Goal: Register for event/course

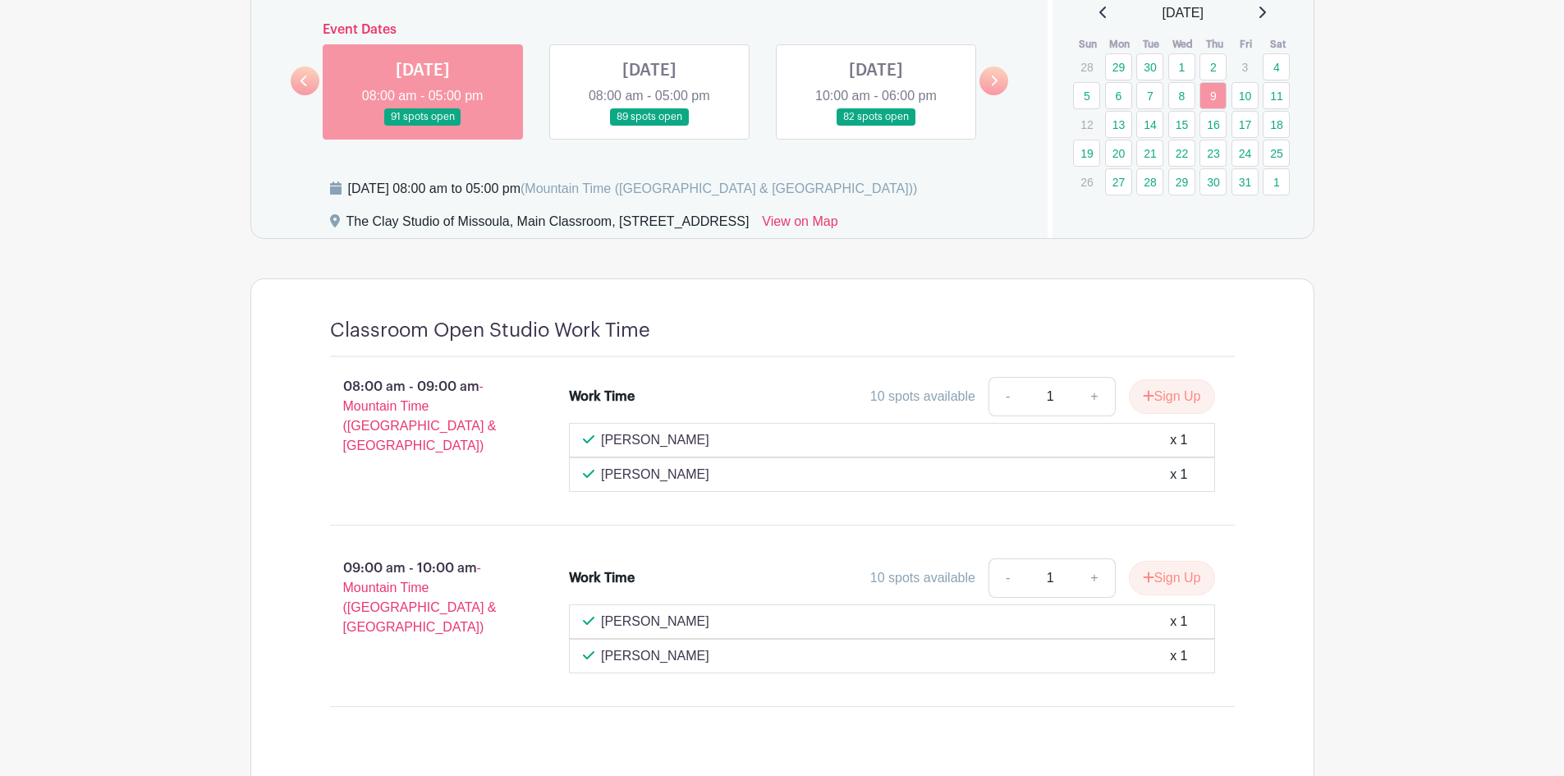
scroll to position [739, 0]
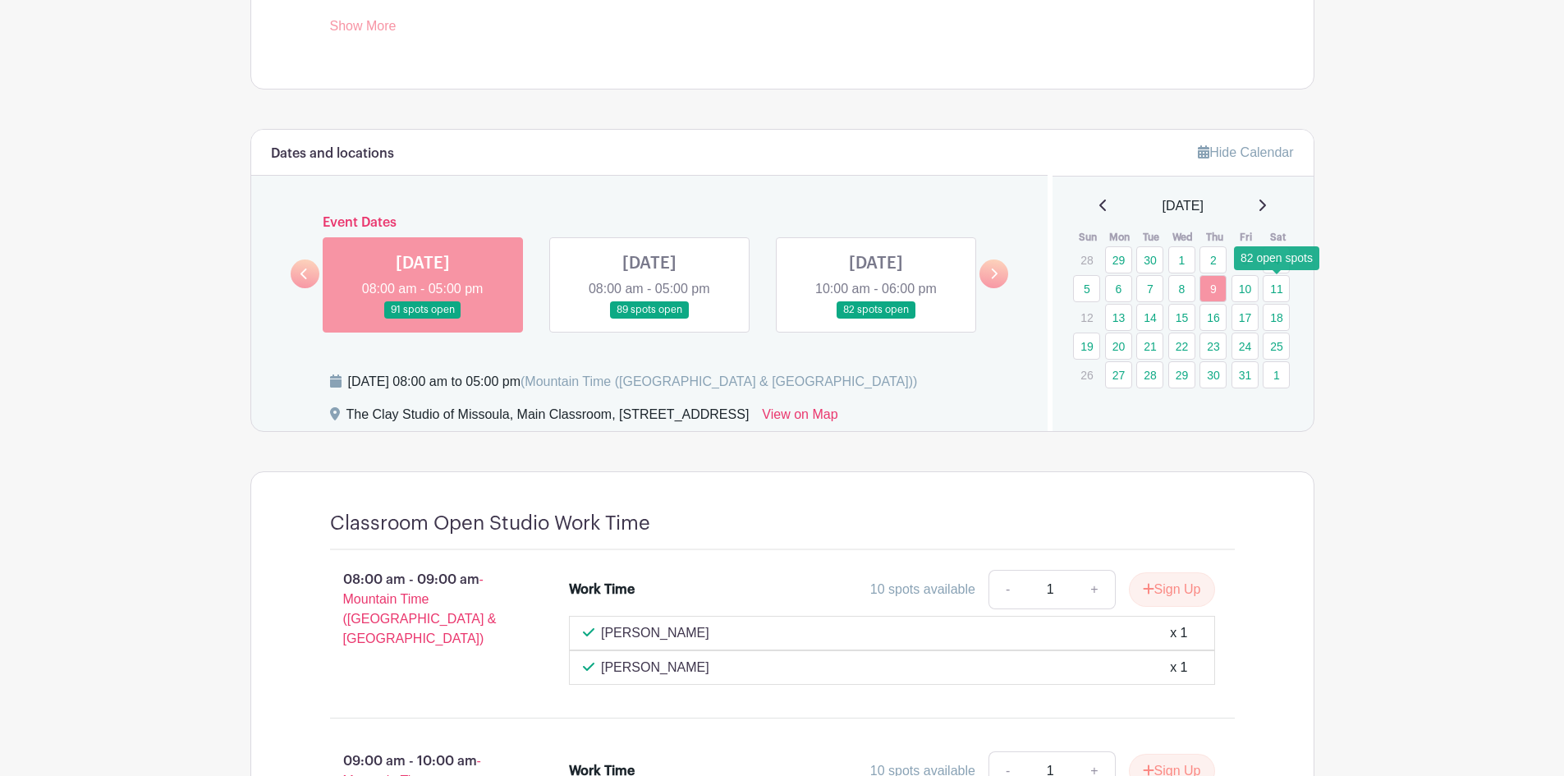
click at [1274, 290] on link "11" at bounding box center [1276, 288] width 27 height 27
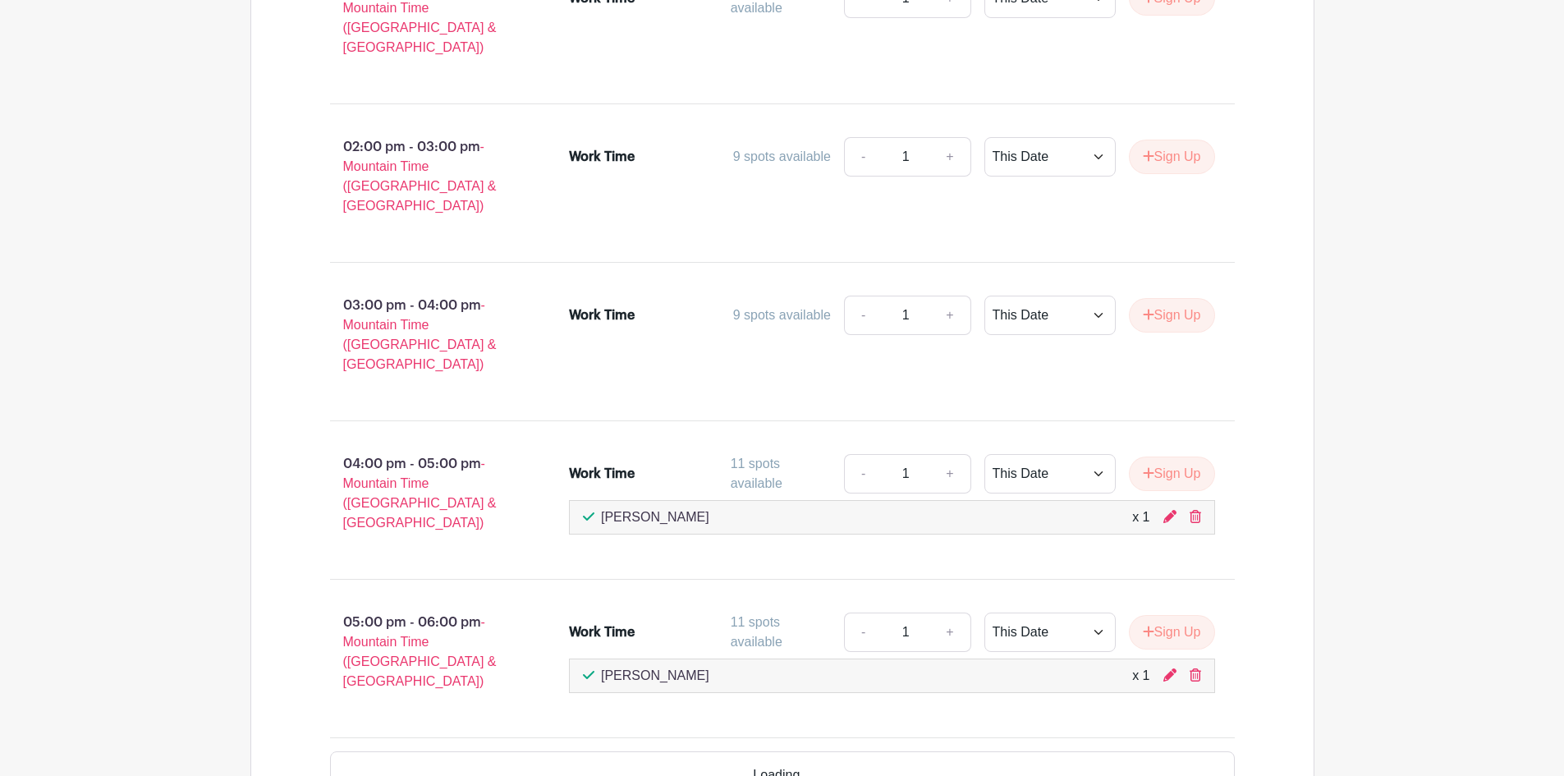
scroll to position [1783, 0]
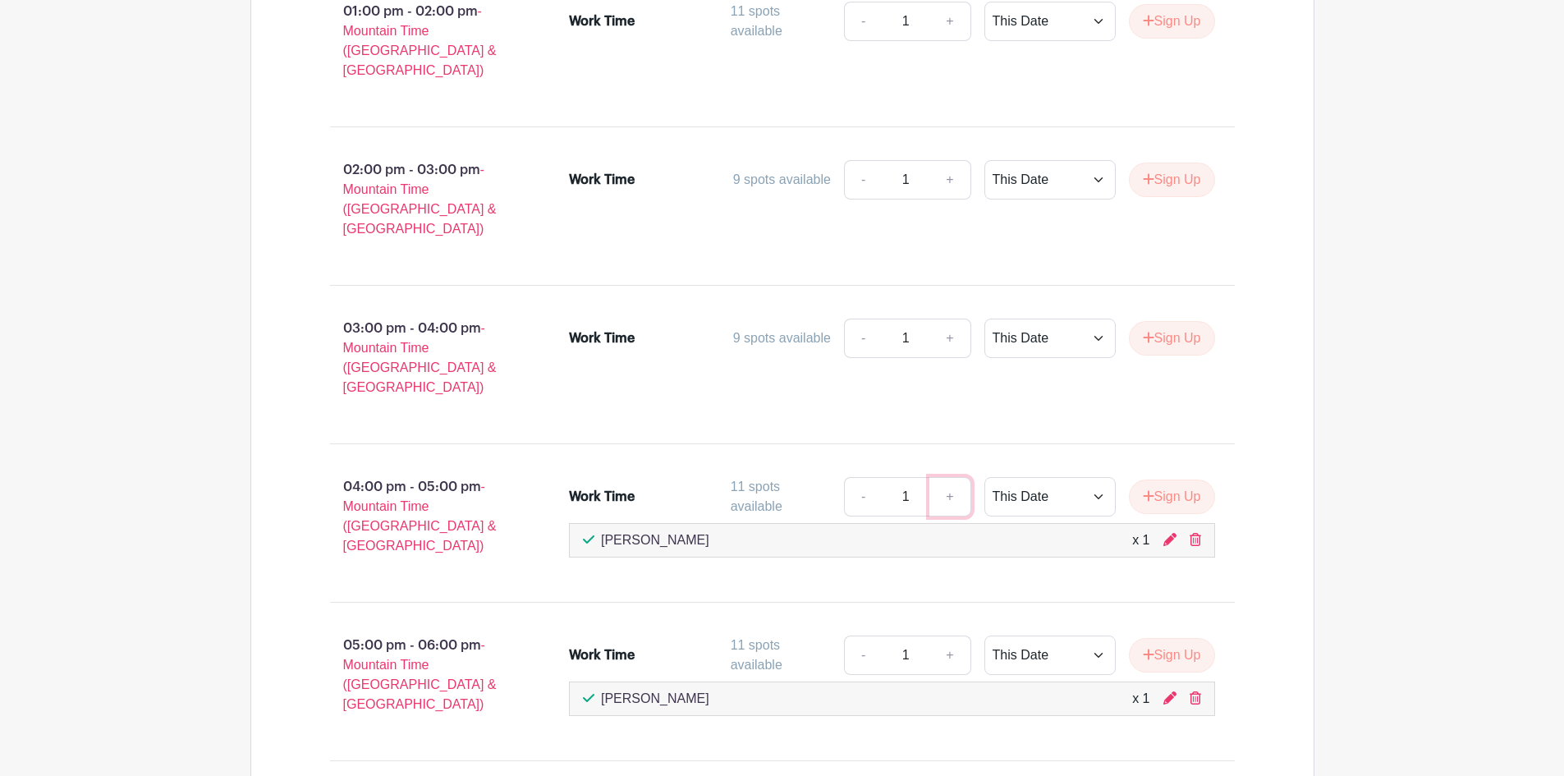
click at [948, 477] on link "+" at bounding box center [950, 496] width 41 height 39
type input "2"
click at [948, 636] on link "+" at bounding box center [950, 655] width 41 height 39
type input "2"
click at [1166, 691] on icon at bounding box center [1170, 697] width 13 height 13
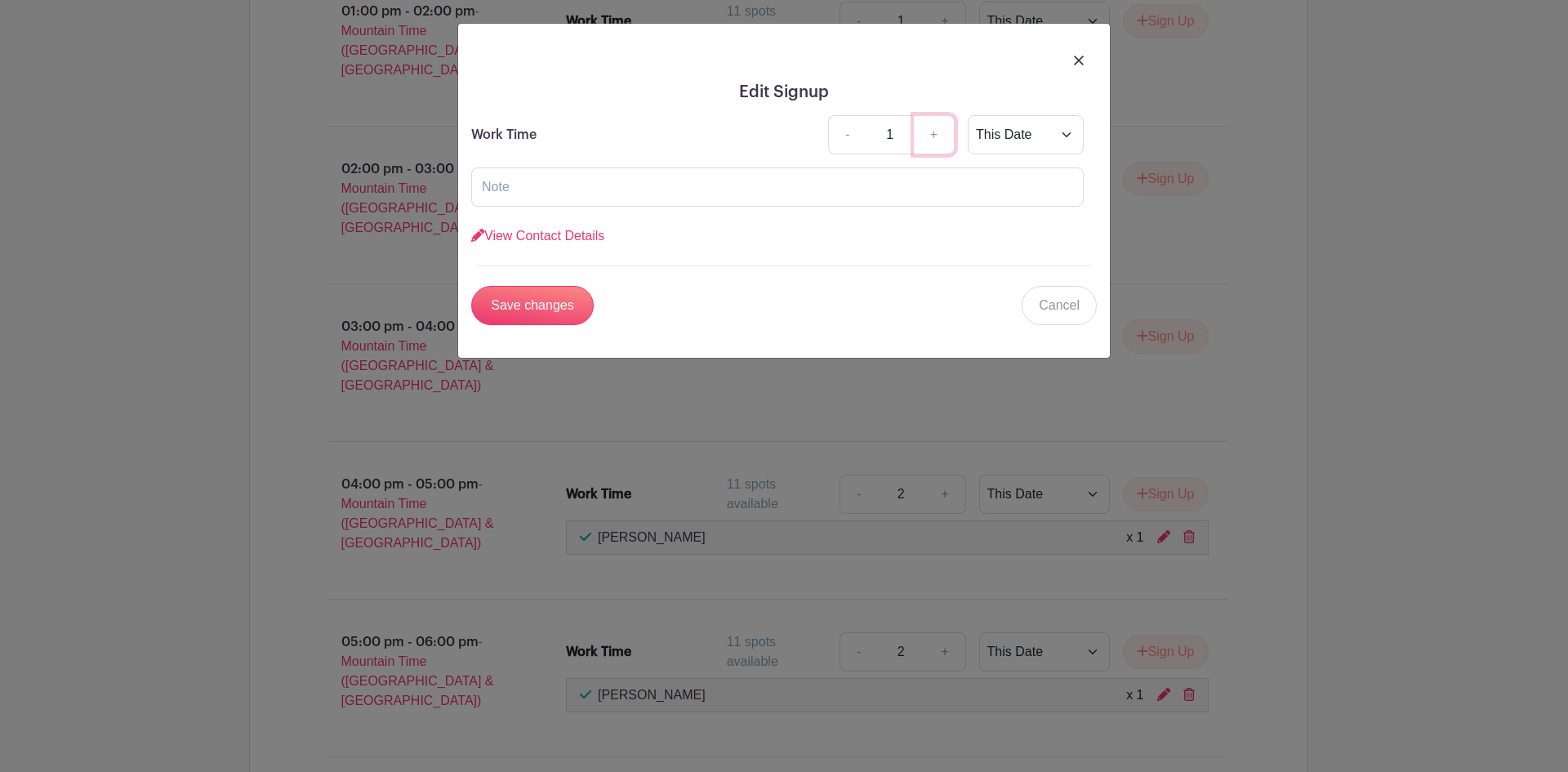
click at [941, 135] on link "+" at bounding box center [934, 134] width 41 height 39
type input "2"
click at [1080, 59] on img at bounding box center [1079, 61] width 10 height 10
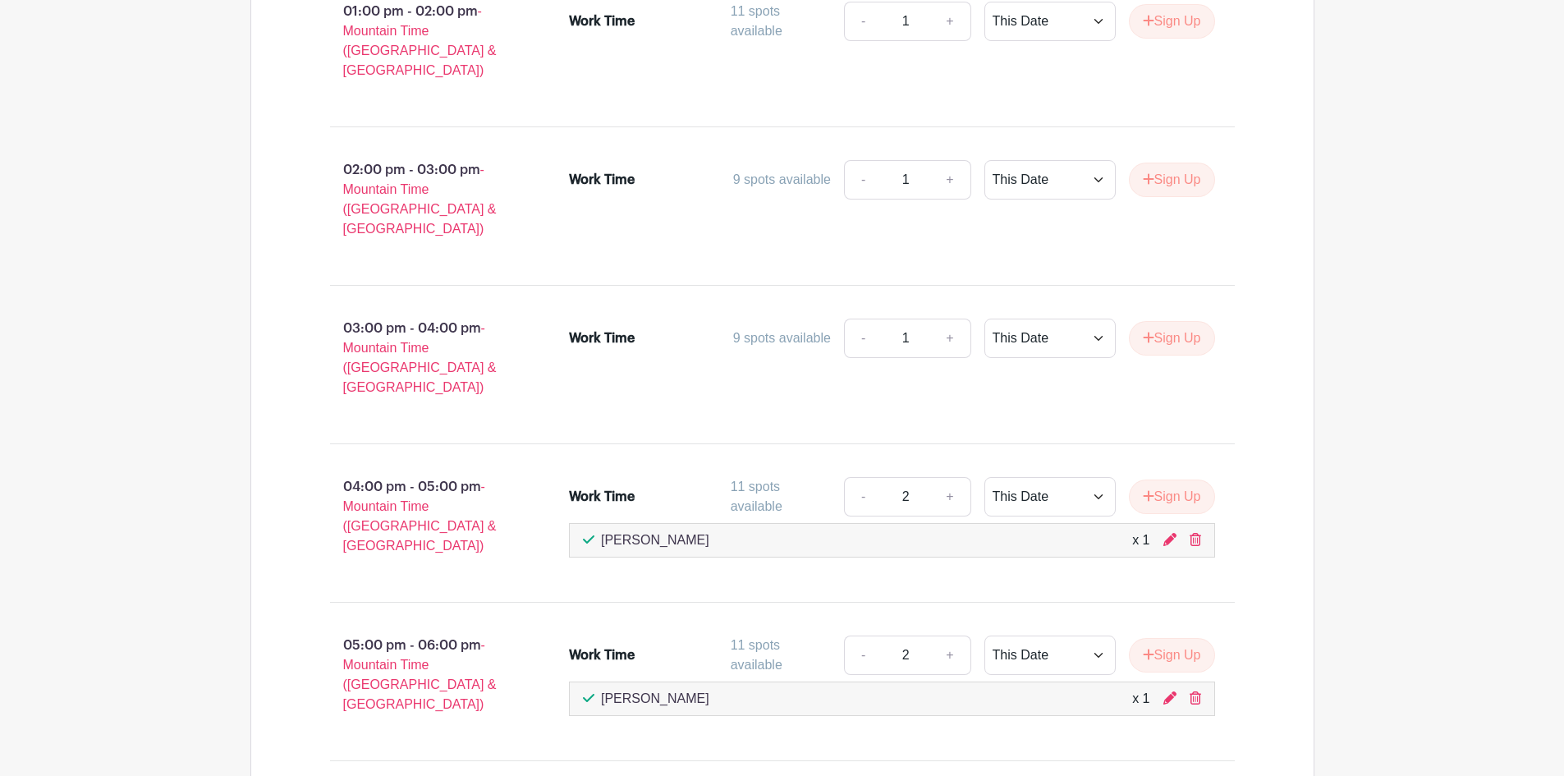
click at [1170, 530] on div at bounding box center [1170, 540] width 13 height 20
click at [1167, 533] on icon at bounding box center [1170, 539] width 13 height 13
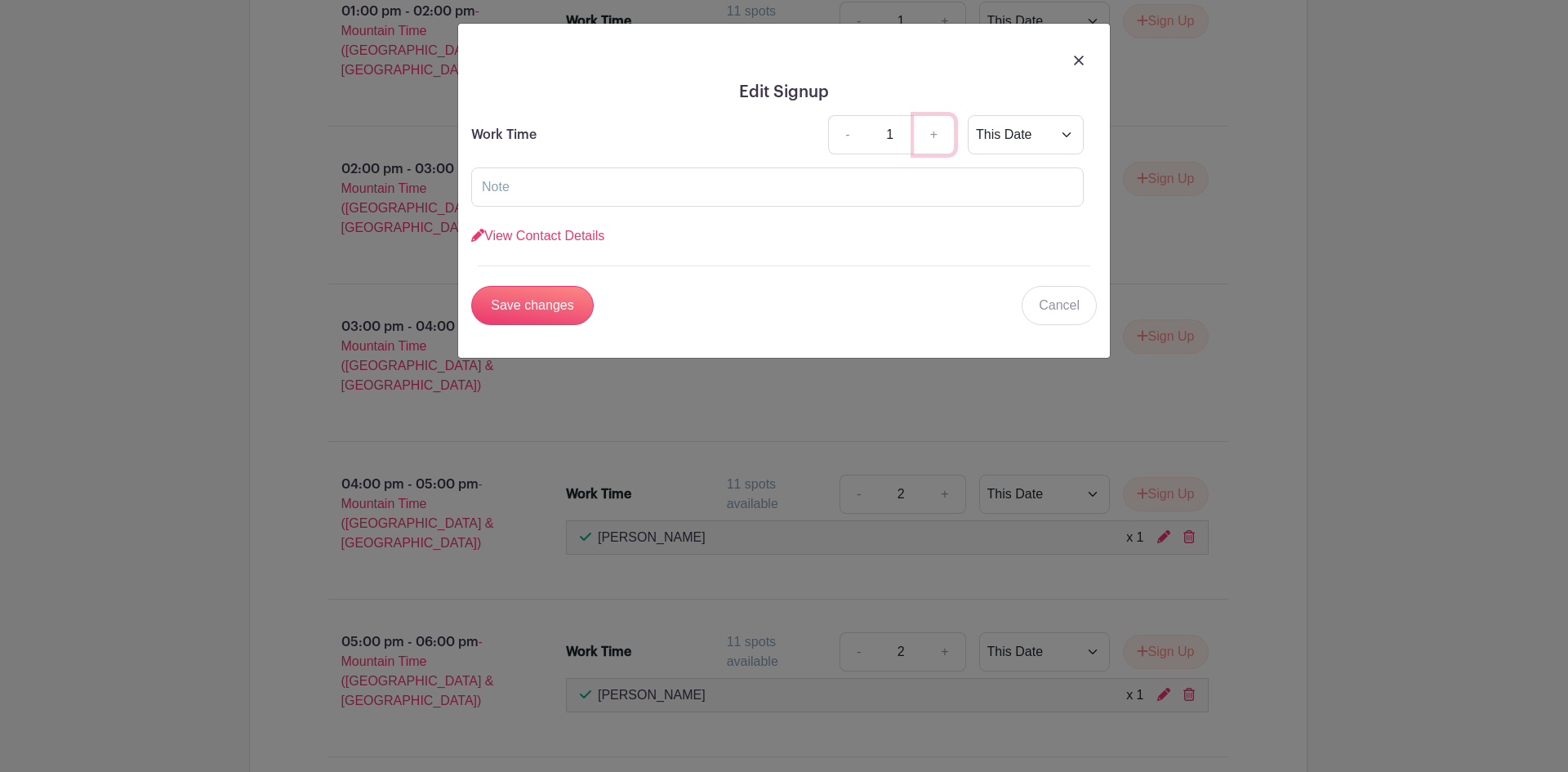
click at [938, 139] on link "+" at bounding box center [934, 134] width 41 height 39
type input "2"
click at [1069, 312] on link "Cancel" at bounding box center [1059, 304] width 76 height 39
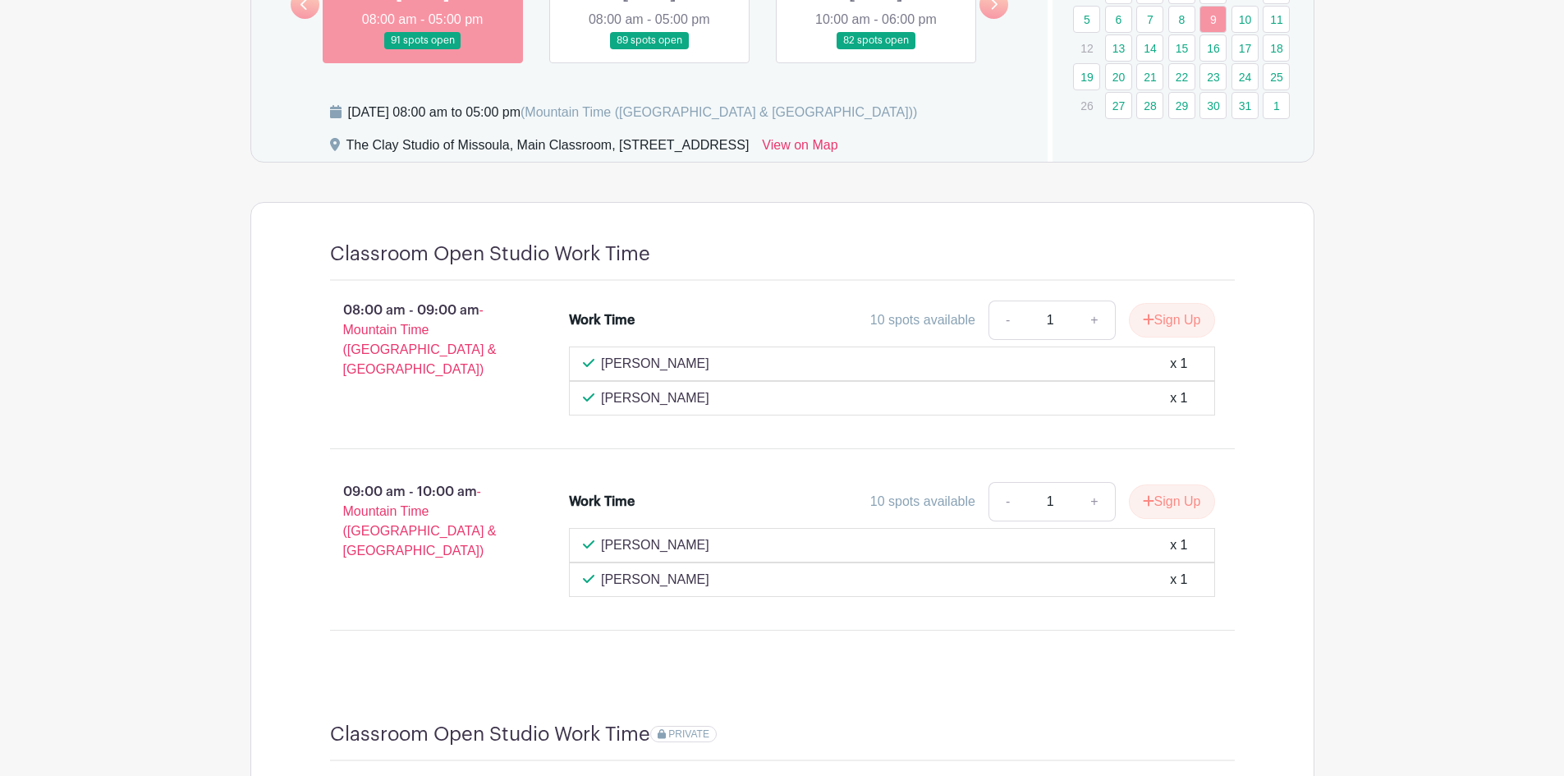
scroll to position [657, 0]
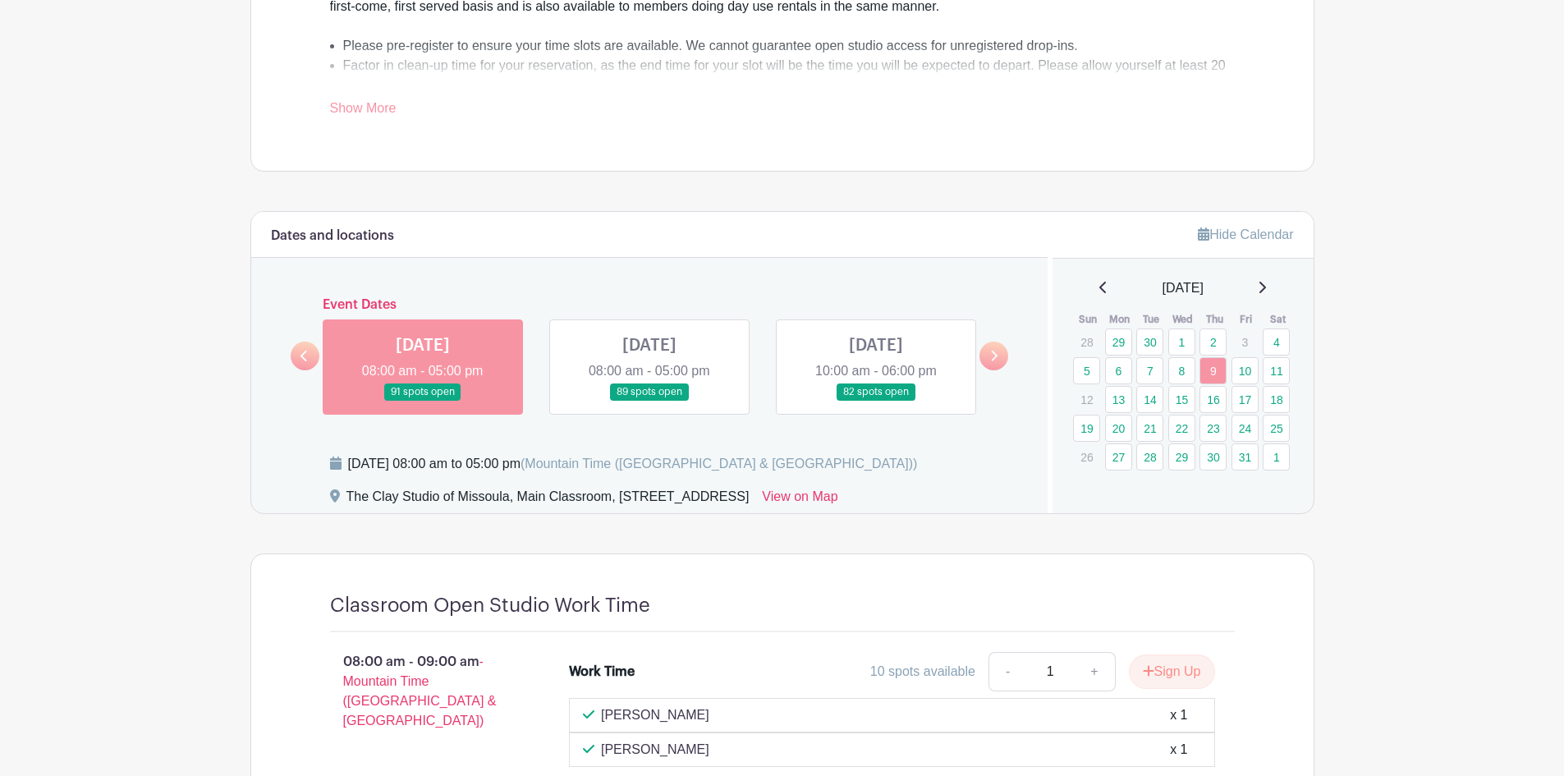
click at [876, 401] on link at bounding box center [876, 401] width 0 height 0
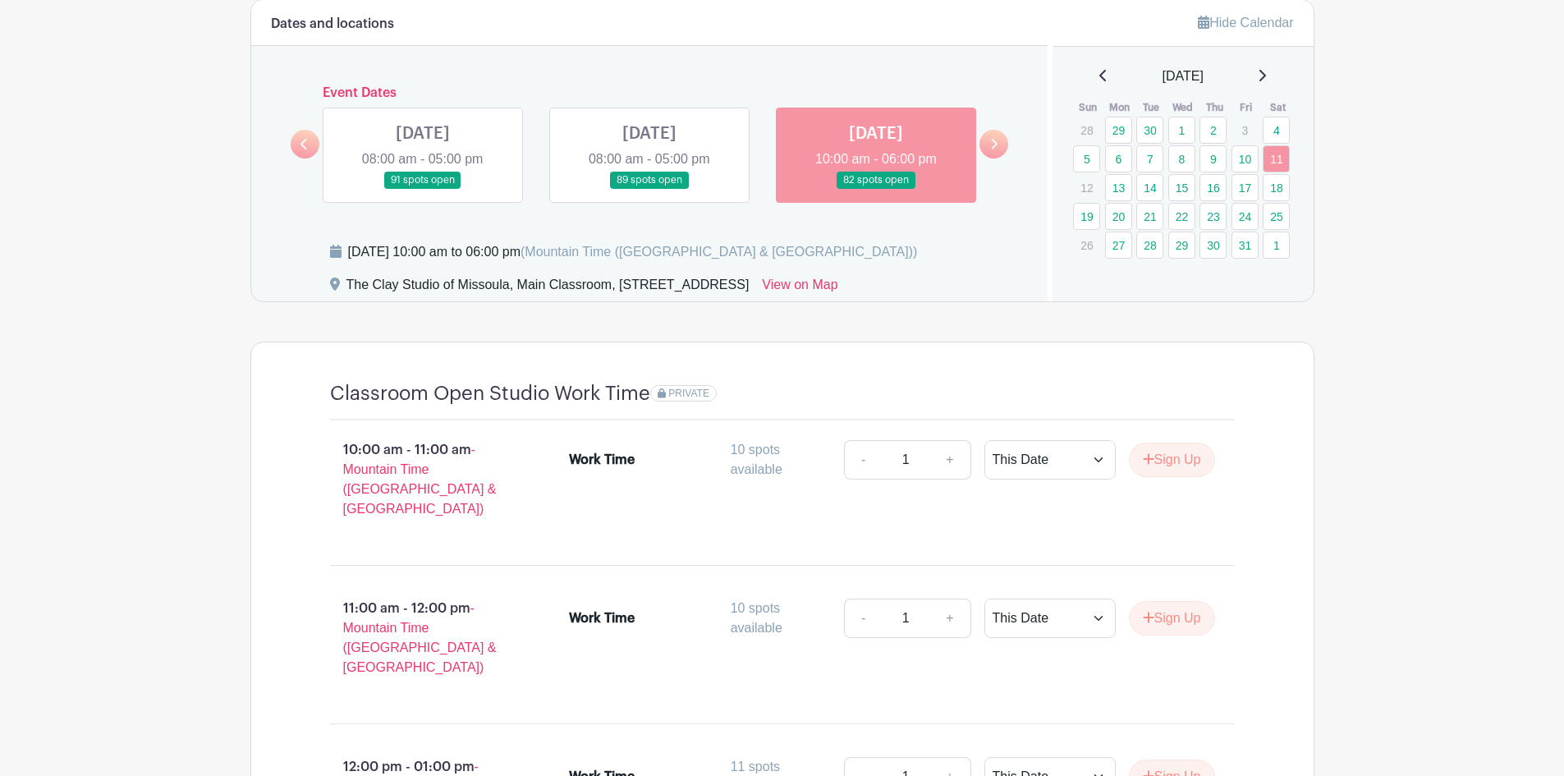
scroll to position [797, 0]
